Goal: Information Seeking & Learning: Check status

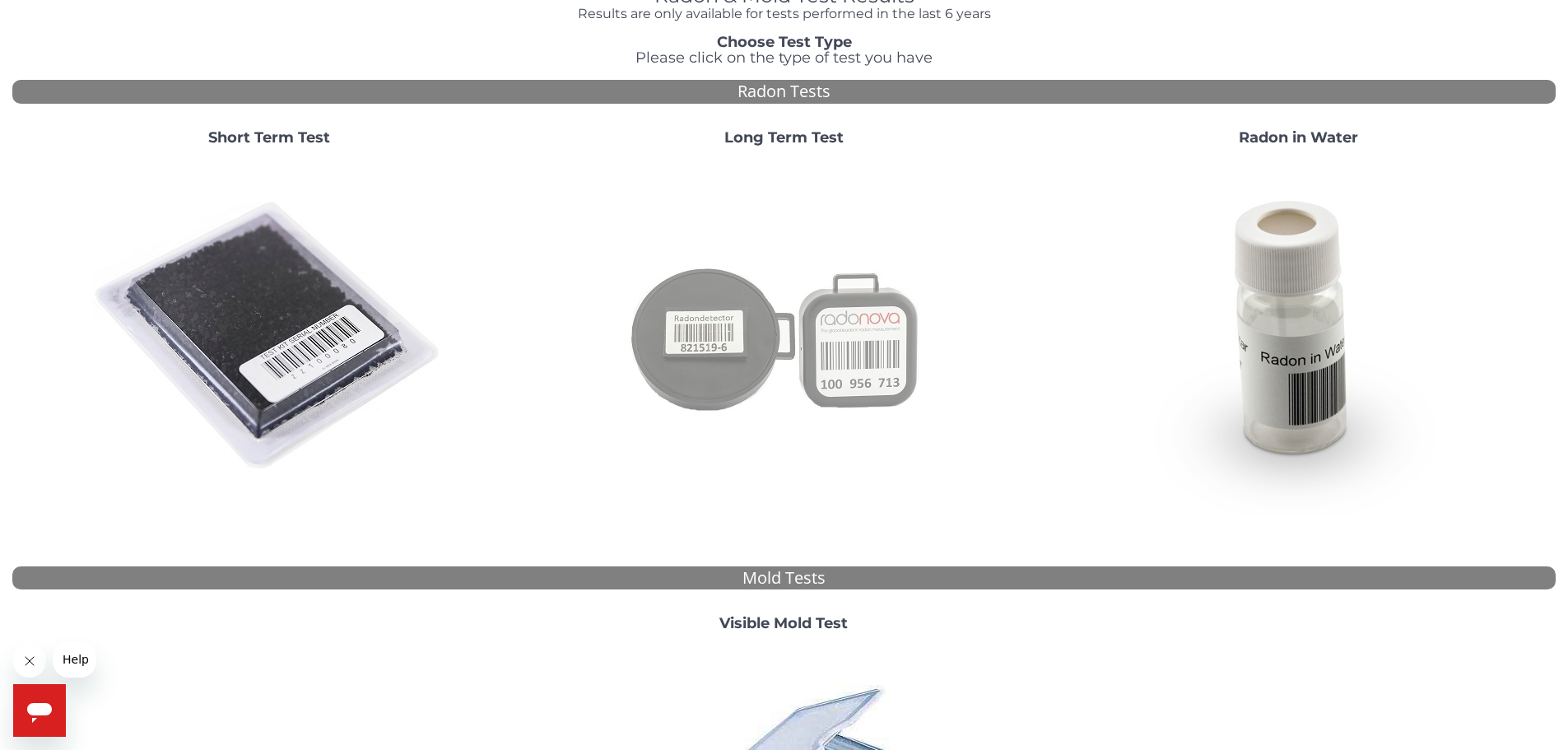
scroll to position [82, 0]
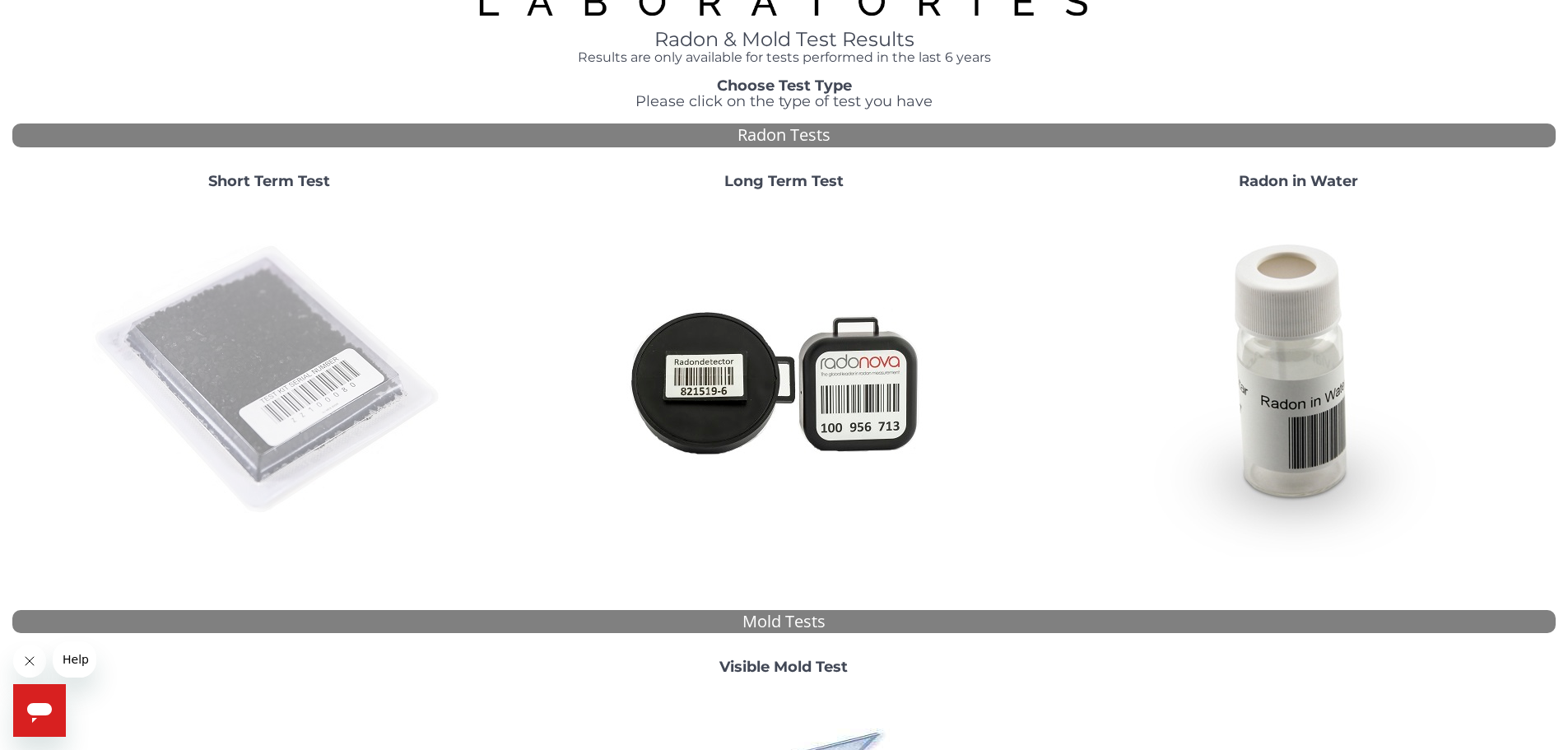
click at [262, 342] on img at bounding box center [269, 380] width 354 height 354
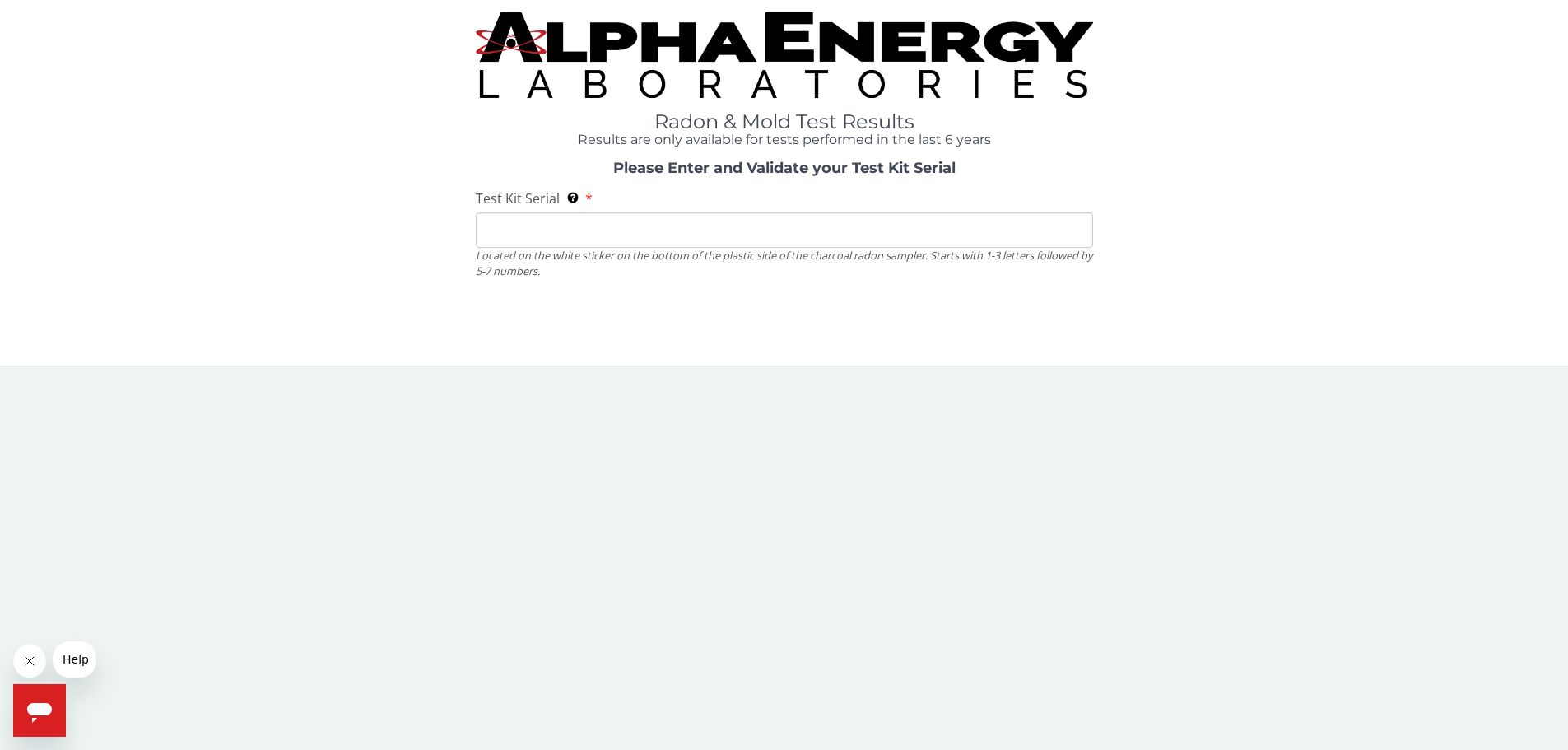
scroll to position [0, 0]
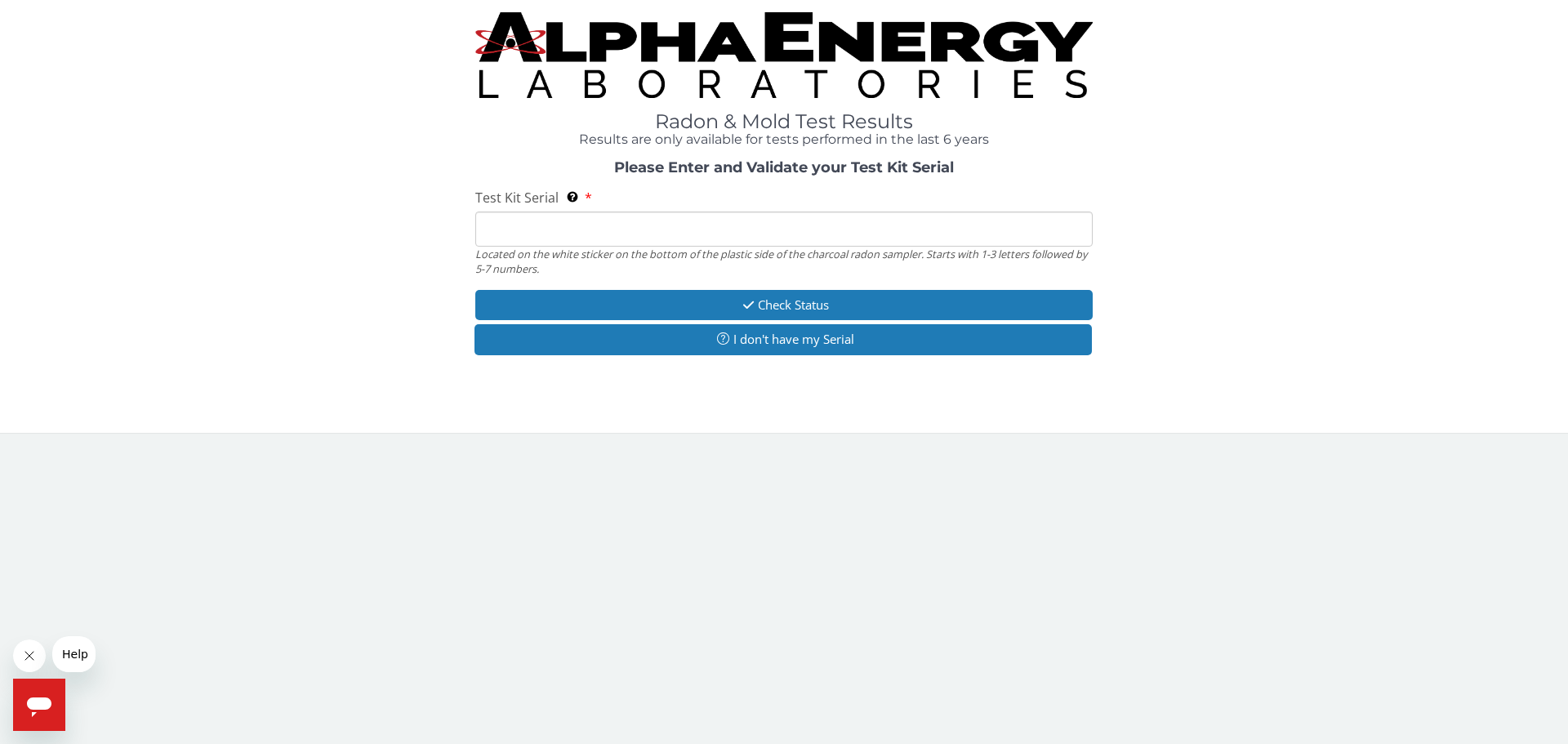
click at [533, 235] on input "Test Kit Serial Located on the white sticker on the bottom of the plastic side …" at bounding box center [784, 229] width 617 height 35
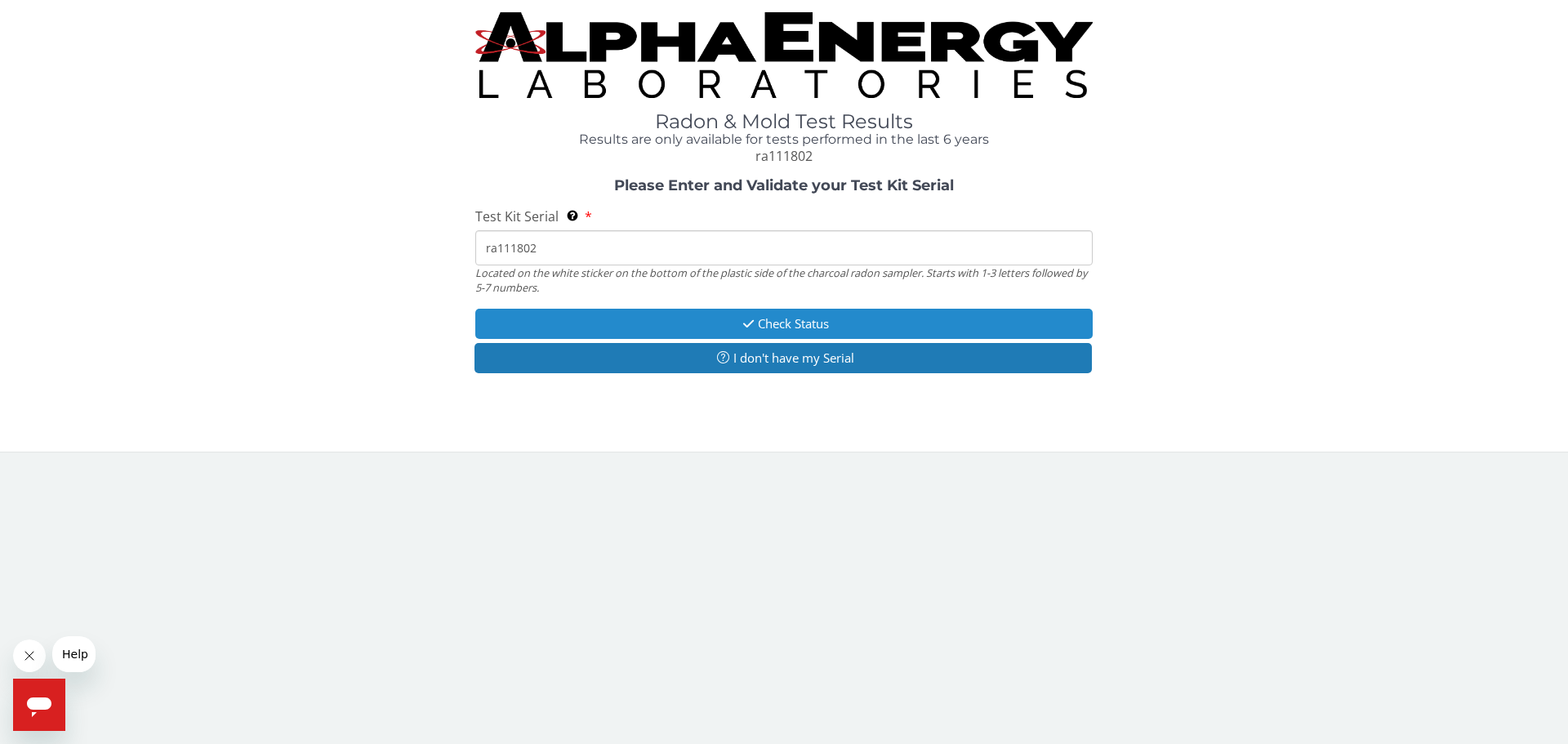
type input "ra111802"
click at [792, 337] on button "Check Status" at bounding box center [784, 323] width 617 height 30
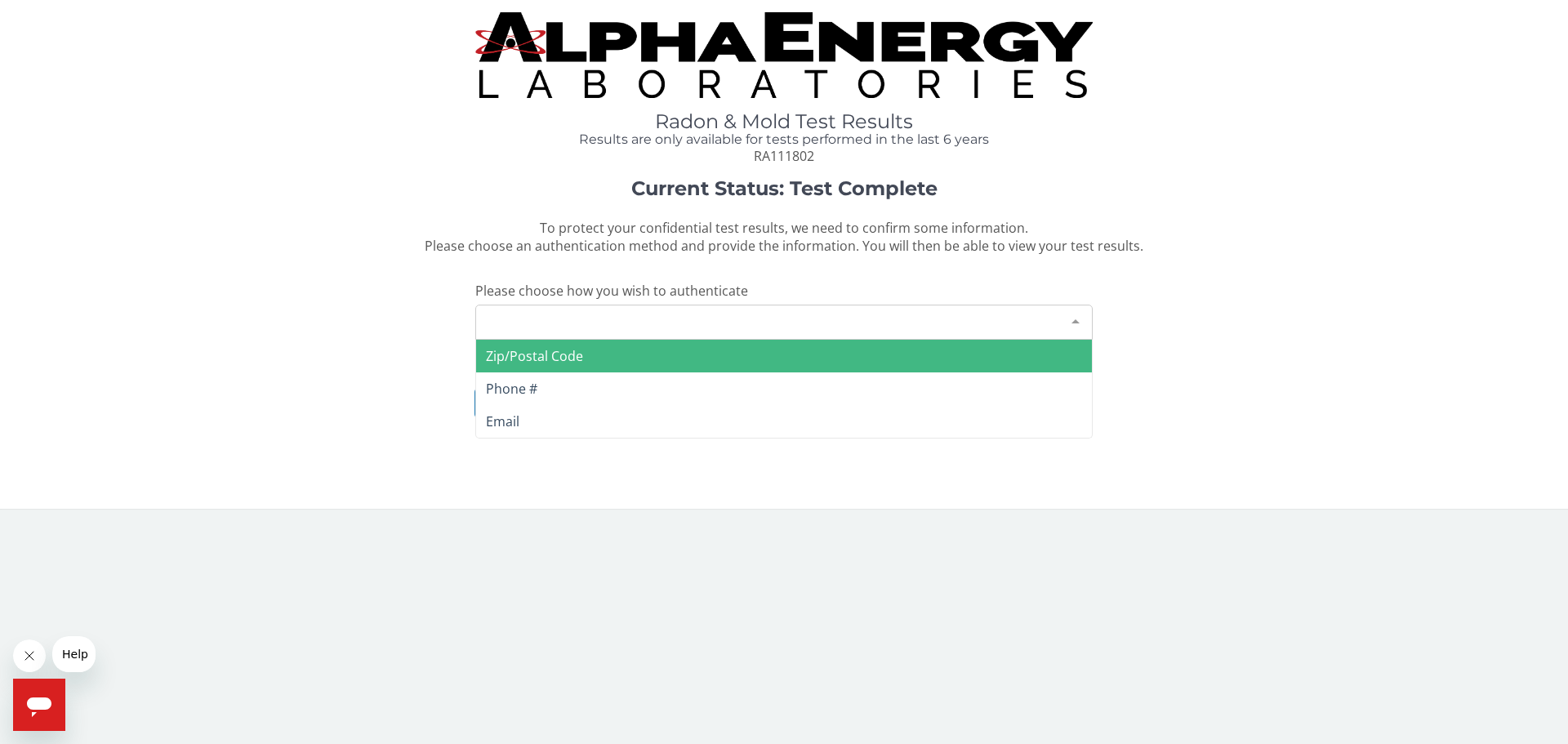
click at [810, 320] on div "Please make a selection" at bounding box center [784, 321] width 617 height 35
click at [616, 366] on span "Zip/Postal Code" at bounding box center [784, 356] width 616 height 33
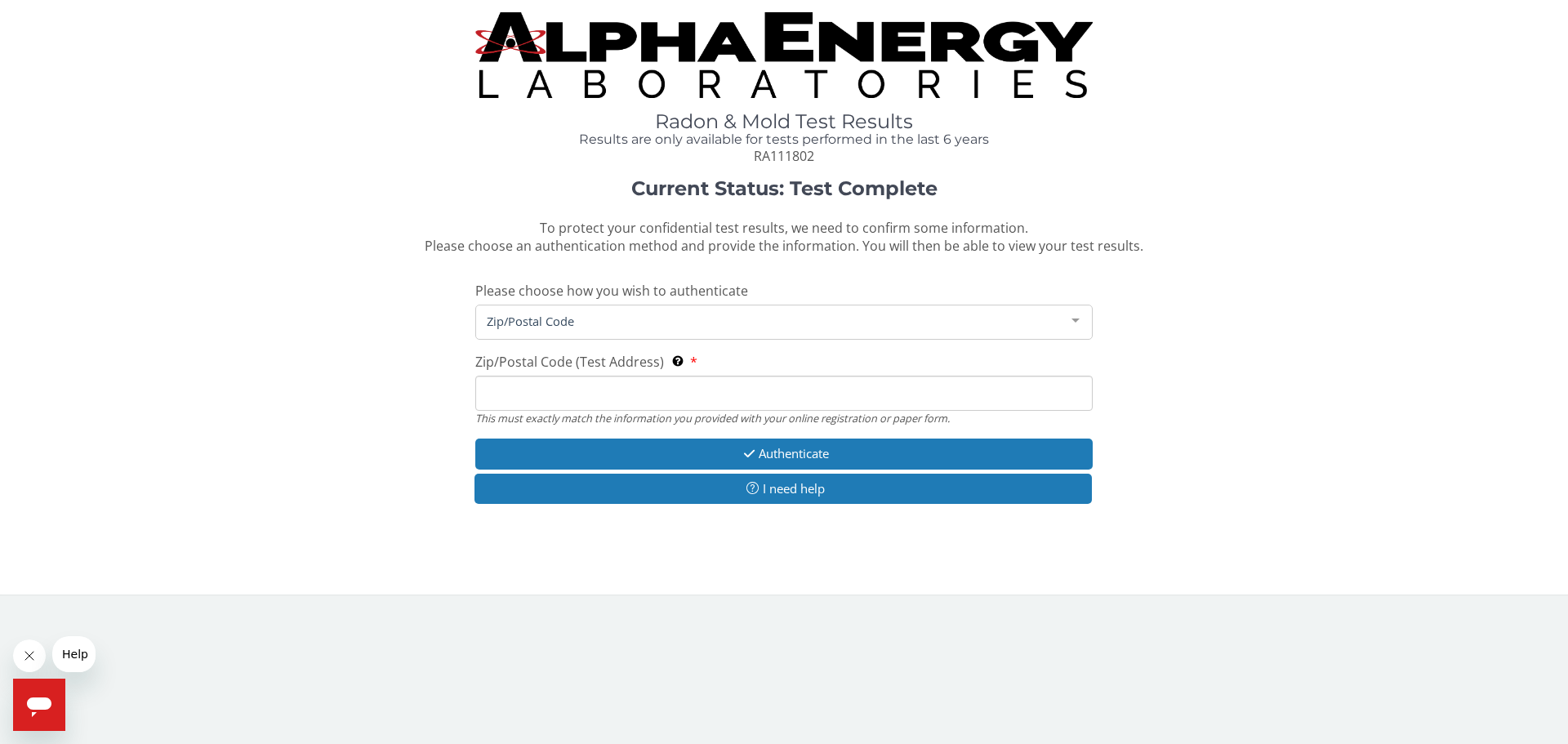
click at [610, 389] on input "Zip/Postal Code (Test Address) This must exactly match the information you prov…" at bounding box center [784, 393] width 617 height 35
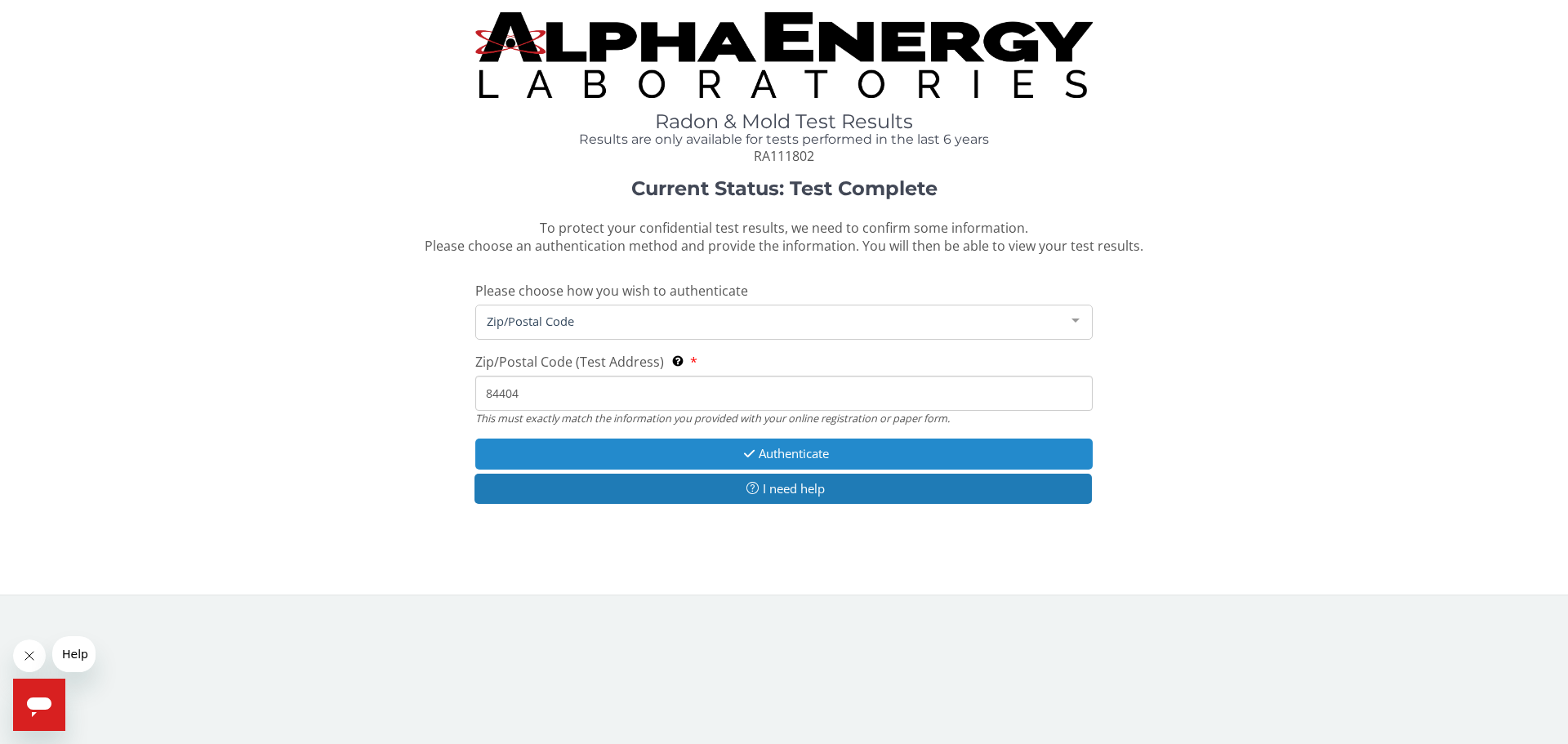
type input "84404"
click at [677, 443] on button "Authenticate" at bounding box center [784, 453] width 617 height 30
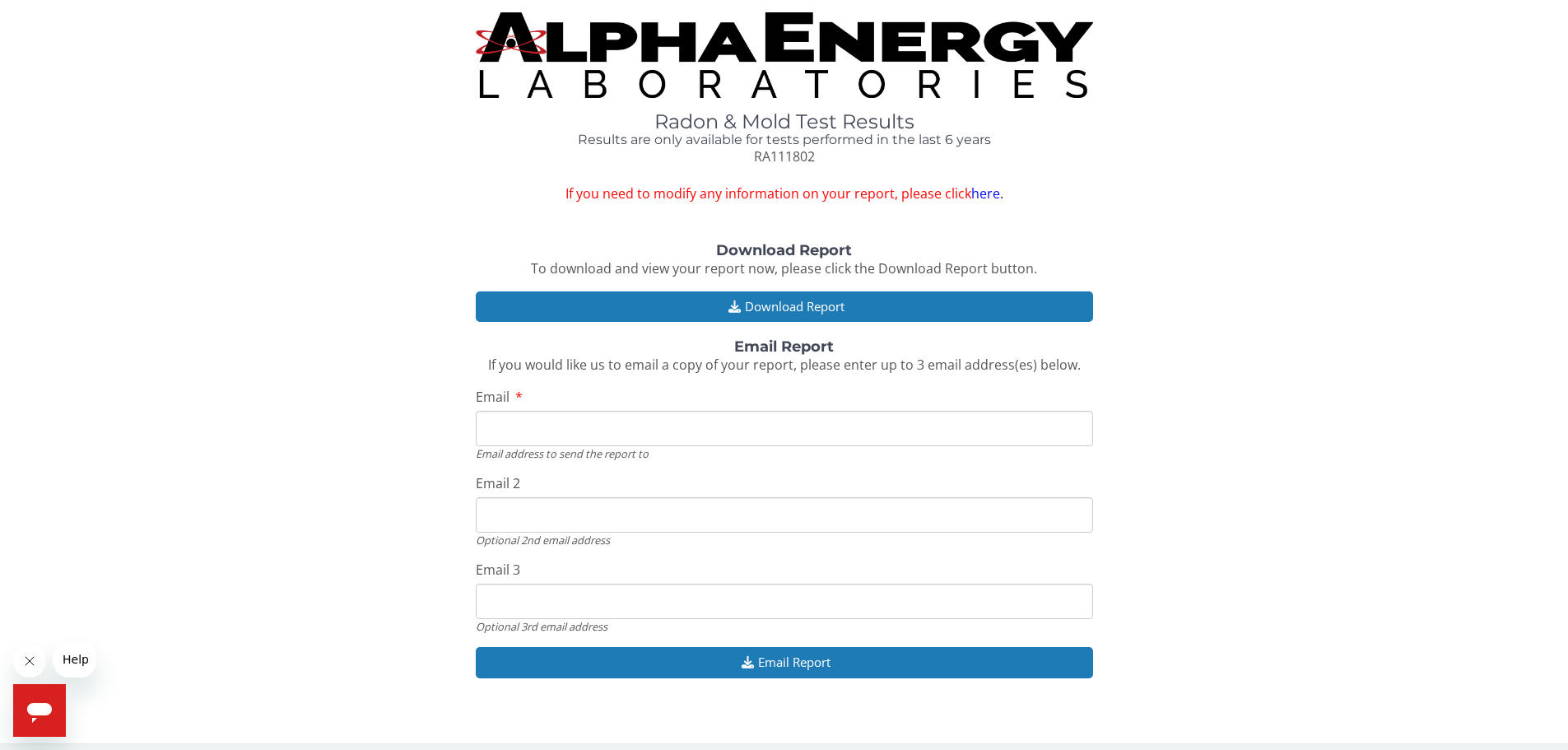
click at [991, 195] on link "here." at bounding box center [987, 193] width 32 height 18
